Goal: Find contact information: Find contact information

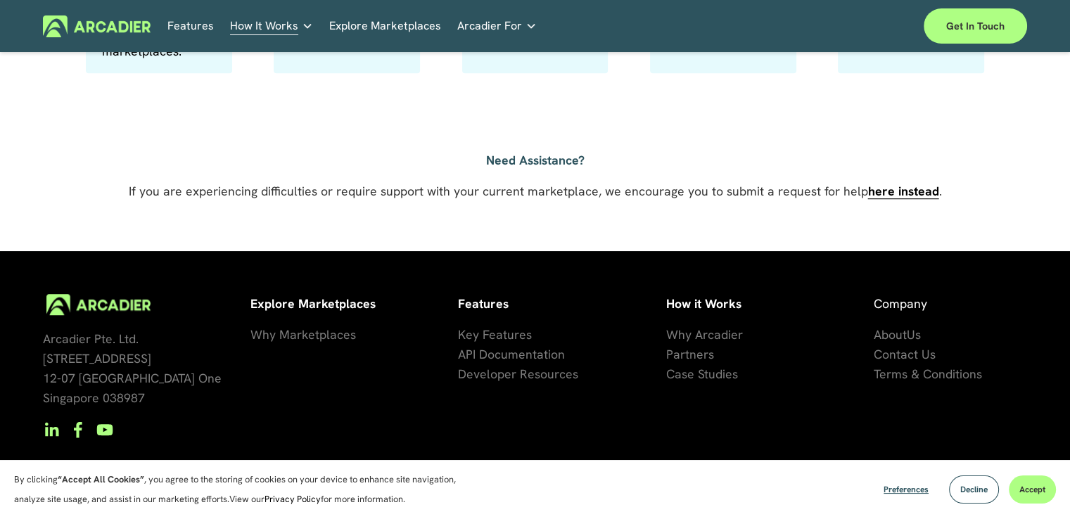
scroll to position [1075, 0]
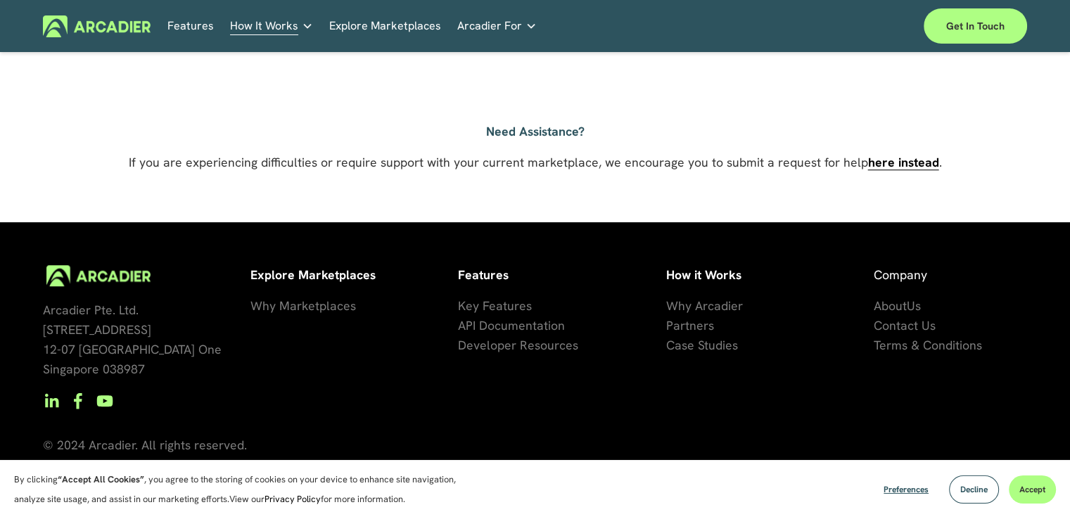
click at [909, 327] on span "Contact Us" at bounding box center [905, 325] width 62 height 16
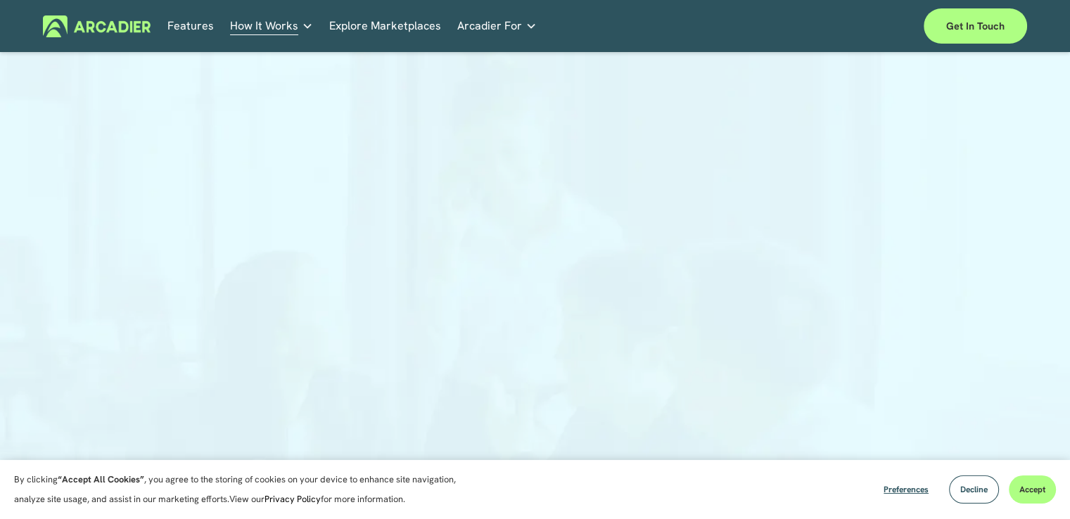
click at [63, 26] on img at bounding box center [97, 26] width 108 height 22
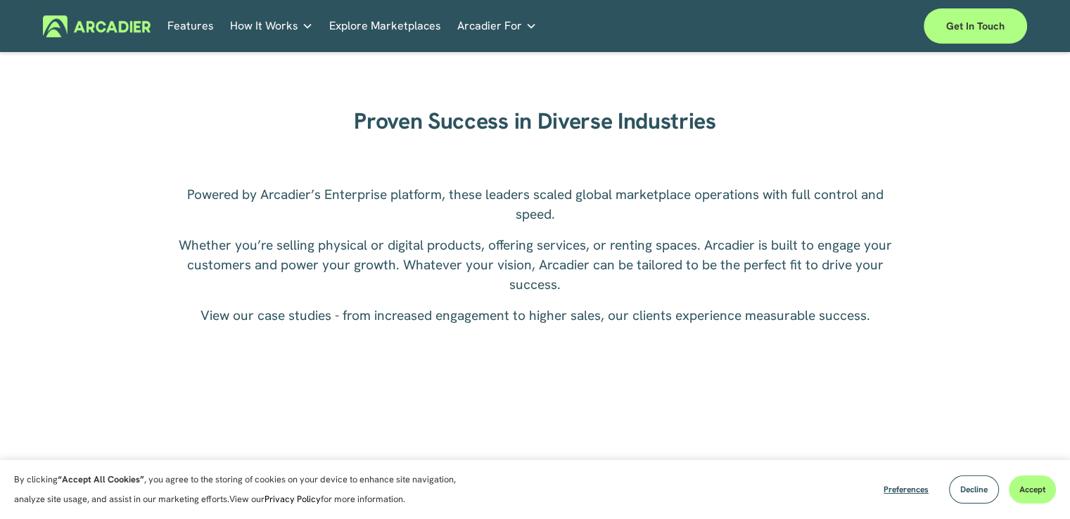
click at [1070, 262] on html "By clicking “Accept All Cookies” , you agree to the storing of cookies on your …" at bounding box center [535, 349] width 1070 height 4696
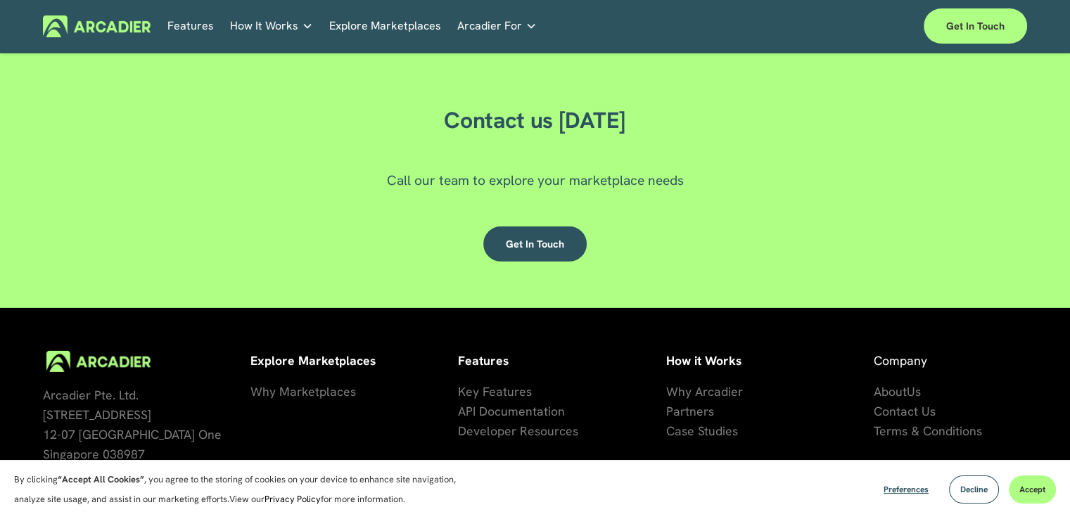
scroll to position [4184, 0]
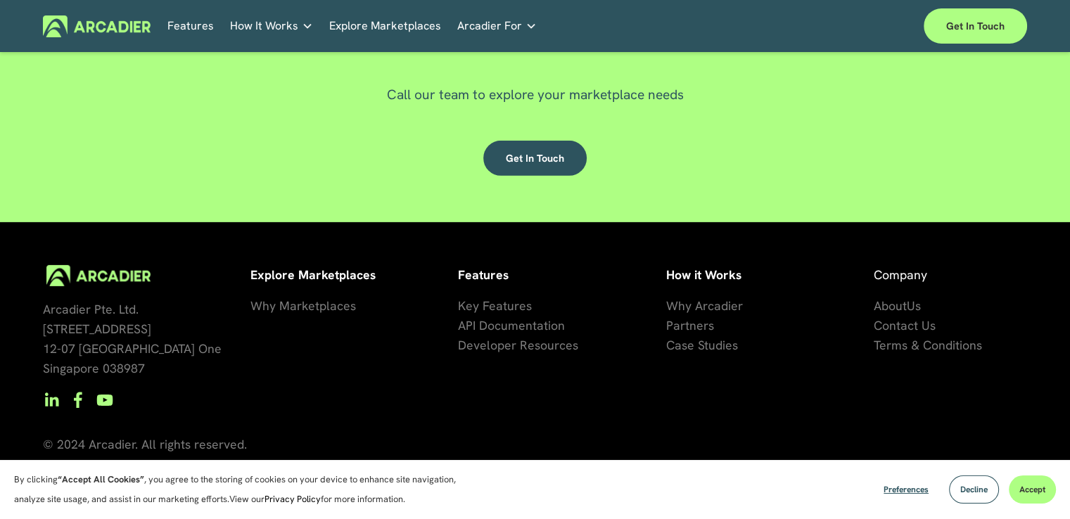
click at [73, 400] on use "Facebook" at bounding box center [78, 401] width 34 height 34
